Goal: Task Accomplishment & Management: Manage account settings

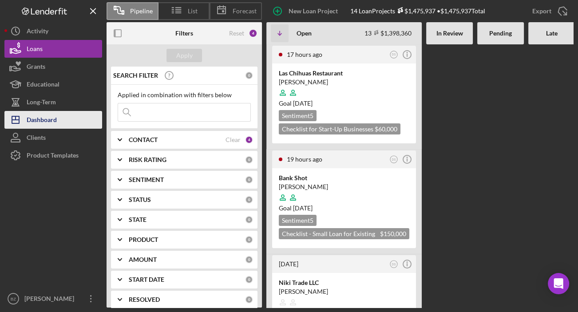
click at [39, 119] on div "Dashboard" at bounding box center [42, 121] width 30 height 20
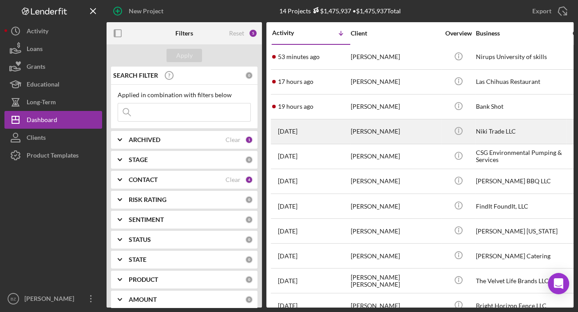
click at [362, 131] on div "[PERSON_NAME]" at bounding box center [395, 132] width 89 height 24
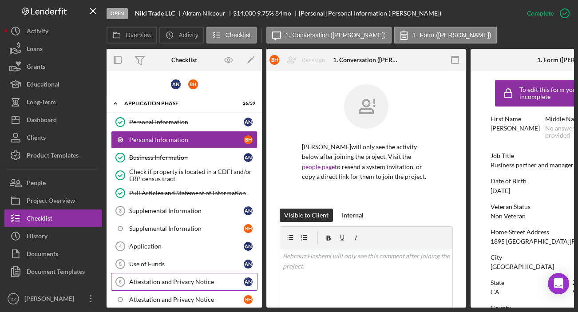
scroll to position [80, 0]
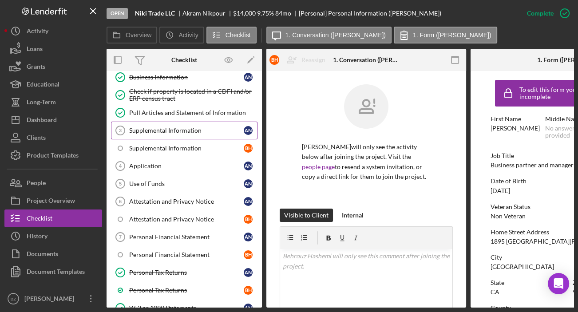
click at [176, 127] on div "Supplemental Information" at bounding box center [186, 130] width 115 height 7
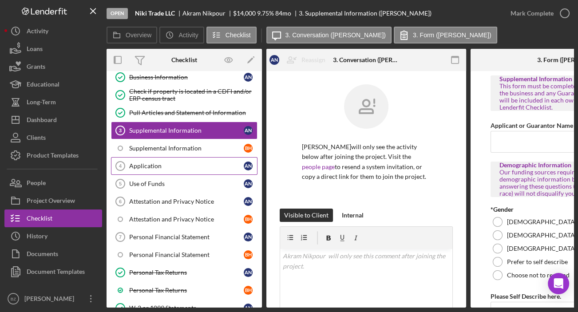
click at [129, 166] on div "Application" at bounding box center [186, 166] width 115 height 7
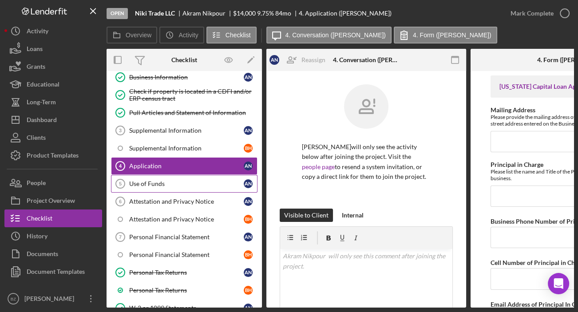
click at [168, 183] on div "Use of Funds" at bounding box center [186, 183] width 115 height 7
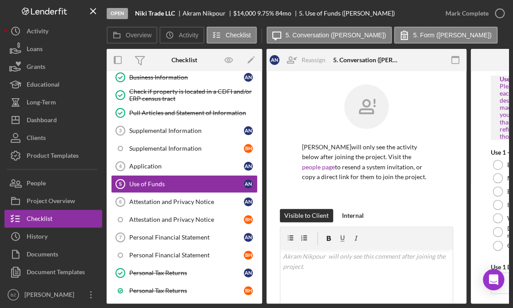
scroll to position [80, 0]
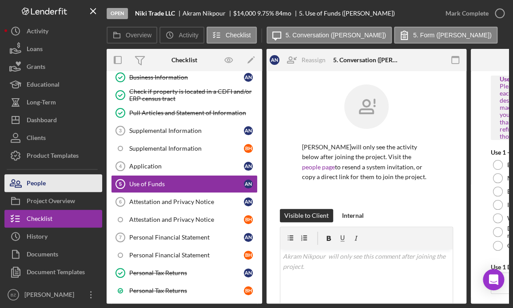
click at [58, 185] on button "People" at bounding box center [53, 183] width 98 height 18
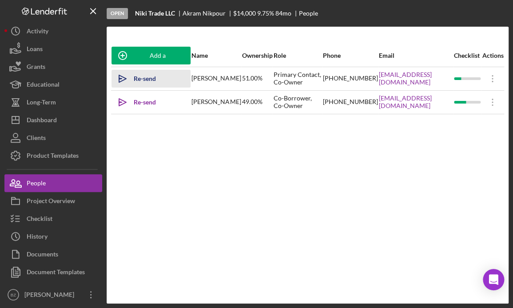
click at [125, 80] on icon "Icon/icon-invite-send" at bounding box center [123, 79] width 22 height 22
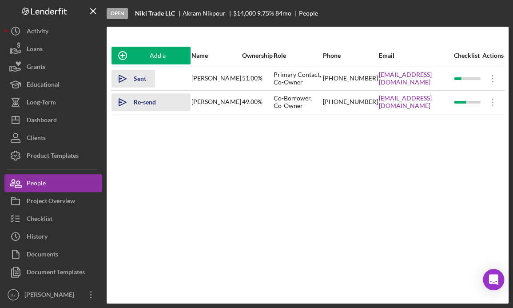
click at [119, 102] on icon "Icon/icon-invite-send" at bounding box center [123, 102] width 22 height 22
